Goal: Find specific page/section: Find specific page/section

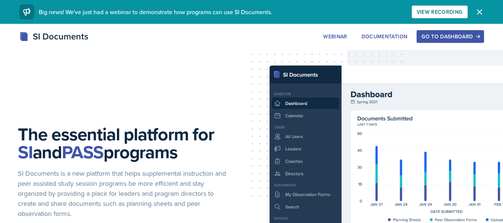
click at [460, 38] on div "Go to Dashboard" at bounding box center [450, 37] width 57 height 6
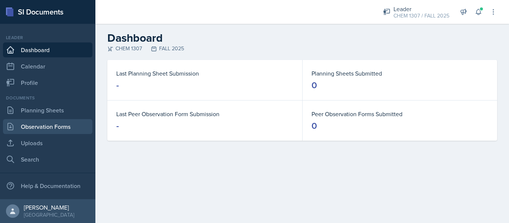
click at [38, 122] on link "Observation Forms" at bounding box center [47, 126] width 89 height 15
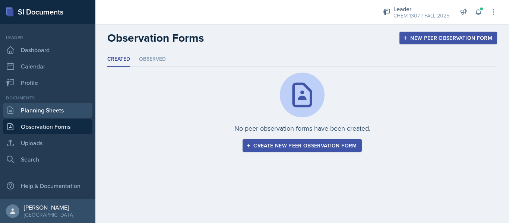
click at [44, 114] on link "Planning Sheets" at bounding box center [47, 110] width 89 height 15
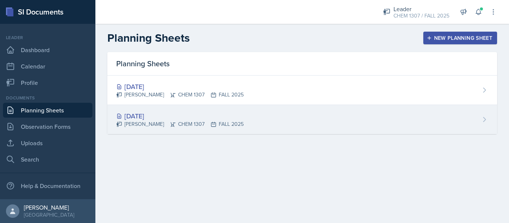
click at [146, 114] on div "[DATE]" at bounding box center [179, 116] width 127 height 10
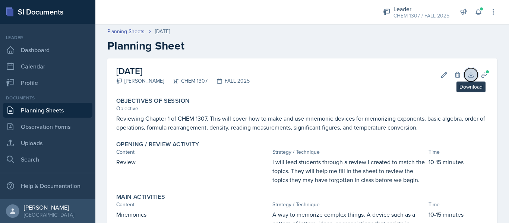
click at [468, 76] on icon at bounding box center [470, 74] width 5 height 5
click at [38, 113] on link "Planning Sheets" at bounding box center [47, 110] width 89 height 15
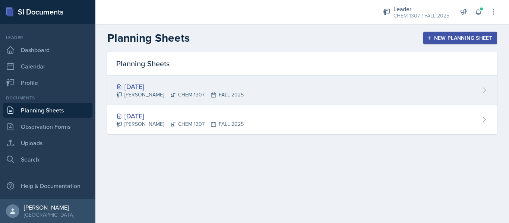
click at [272, 88] on div "[DATE] [PERSON_NAME] CHEM 1307 FALL 2025" at bounding box center [302, 90] width 390 height 29
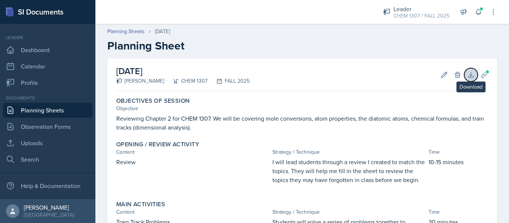
click at [467, 76] on icon at bounding box center [470, 74] width 7 height 7
